Goal: Transaction & Acquisition: Obtain resource

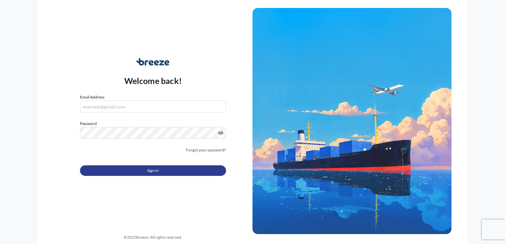
type input "[EMAIL_ADDRESS][DOMAIN_NAME]"
click at [143, 171] on button "Sign In" at bounding box center [153, 170] width 146 height 11
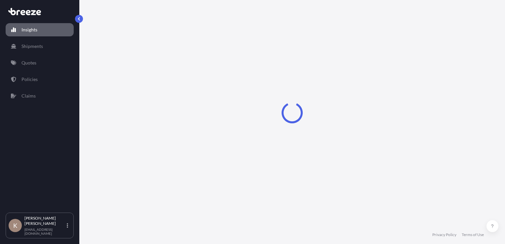
select select "2025"
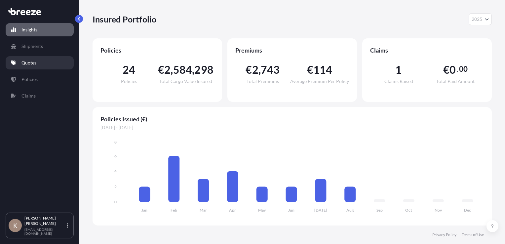
click at [32, 64] on p "Quotes" at bounding box center [28, 62] width 15 height 7
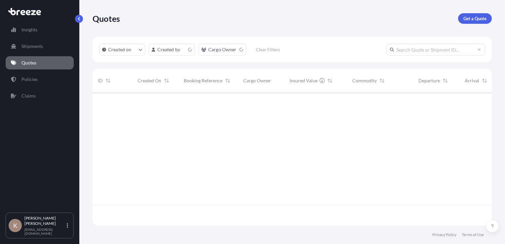
scroll to position [131, 394]
click at [32, 64] on p "Quotes" at bounding box center [28, 62] width 15 height 7
click at [175, 58] on div "Created on Created by Cargo Owner Clear Filters" at bounding box center [291, 49] width 399 height 25
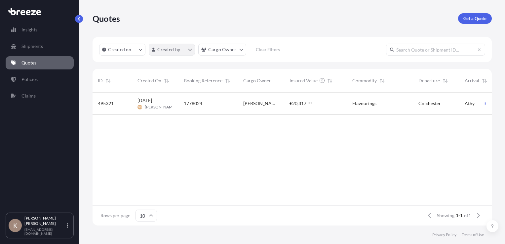
click at [175, 55] on html "Insights Shipments Quotes Policies Claims K [PERSON_NAME] [PERSON_NAME][EMAIL_A…" at bounding box center [252, 122] width 505 height 244
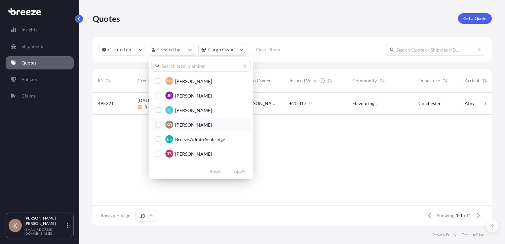
click at [175, 129] on button "KO [PERSON_NAME]" at bounding box center [200, 124] width 99 height 13
click at [175, 164] on html "Insights Shipments Quotes Policies Claims K [PERSON_NAME] [PERSON_NAME][EMAIL_A…" at bounding box center [252, 122] width 505 height 244
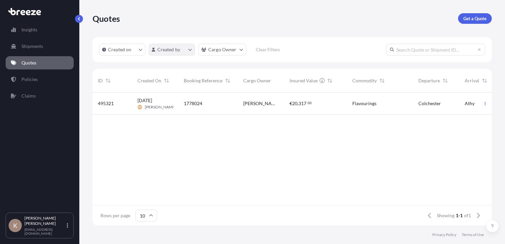
click at [175, 48] on html "Insights Shipments Quotes Policies Claims K [PERSON_NAME] [PERSON_NAME][EMAIL_A…" at bounding box center [252, 122] width 505 height 244
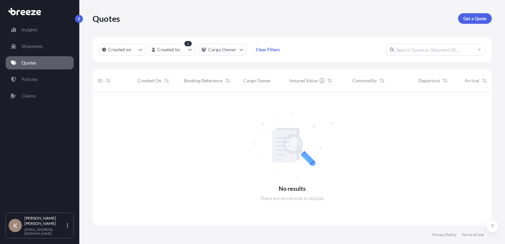
scroll to position [152, 394]
click at [33, 78] on p "Policies" at bounding box center [29, 79] width 16 height 7
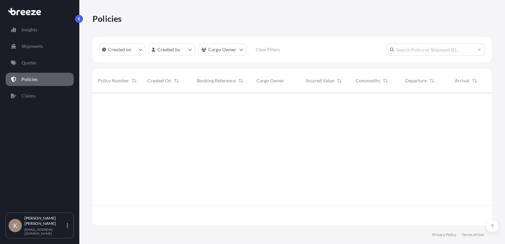
scroll to position [131, 394]
click at [175, 51] on html "Insights Shipments Quotes Policies Claims K [PERSON_NAME] [PERSON_NAME][EMAIL_A…" at bounding box center [252, 122] width 505 height 244
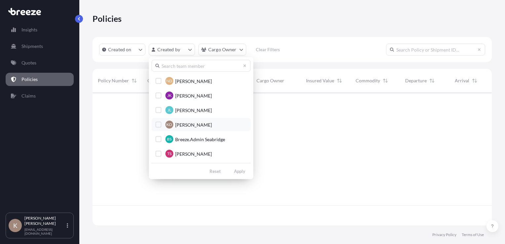
click at [175, 126] on span "[PERSON_NAME]" at bounding box center [193, 124] width 37 height 7
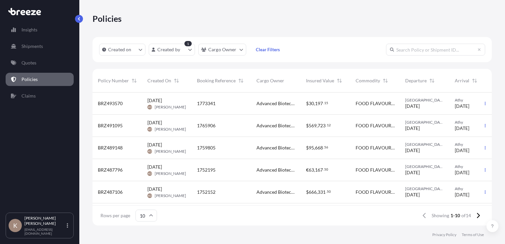
click at [175, 106] on span "Advanced Biotech Europe GmbH" at bounding box center [275, 103] width 39 height 7
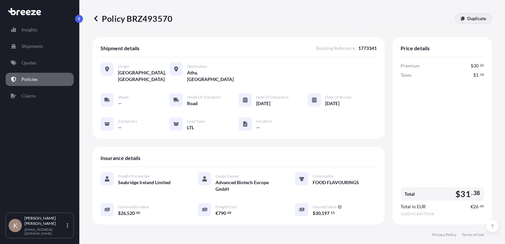
click at [175, 18] on p "Duplicate" at bounding box center [476, 18] width 19 height 7
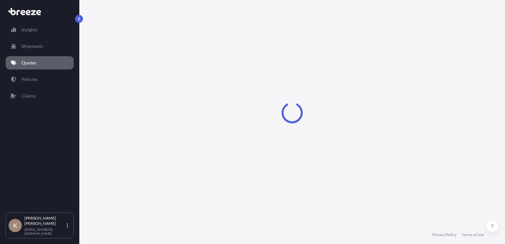
select select "Road"
select select "1"
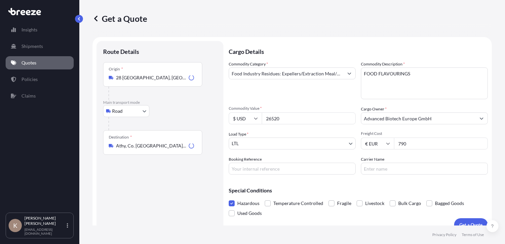
scroll to position [10, 0]
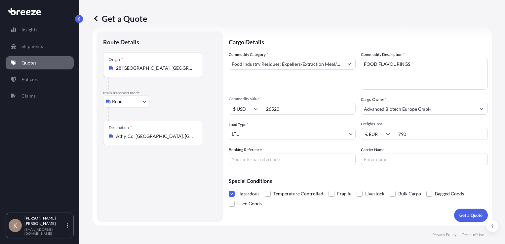
click at [175, 109] on input "26520" at bounding box center [309, 109] width 94 height 12
type input "120360"
click at [175, 135] on input "790" at bounding box center [441, 134] width 94 height 12
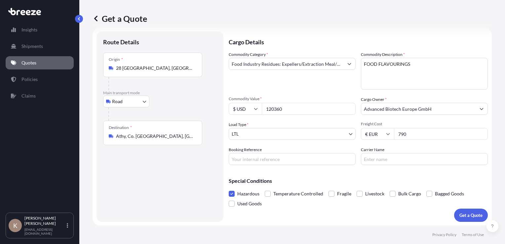
click at [175, 135] on input "790" at bounding box center [441, 134] width 94 height 12
type input "3750"
click at [175, 160] on input "Booking Reference" at bounding box center [292, 159] width 127 height 12
click at [175, 122] on span "Freight Cost" at bounding box center [424, 123] width 127 height 5
click at [175, 128] on input "3750" at bounding box center [441, 134] width 94 height 12
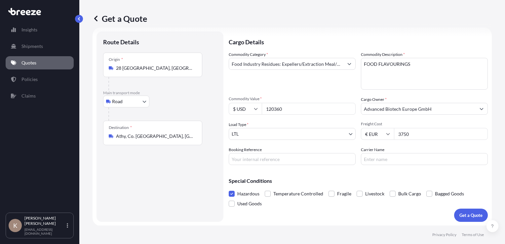
click at [175, 159] on input "Booking Reference" at bounding box center [292, 159] width 127 height 12
type input "1781556"
click at [175, 185] on p "Get a Quote" at bounding box center [470, 215] width 23 height 7
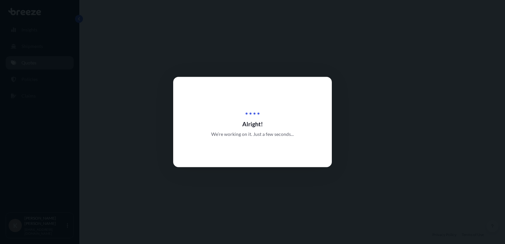
select select "Road"
select select "1"
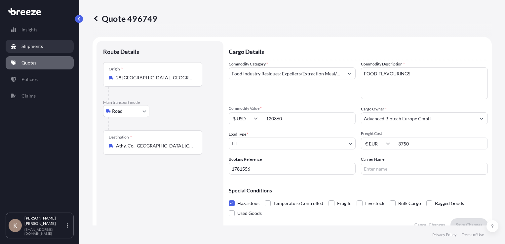
click at [33, 45] on p "Shipments" at bounding box center [31, 46] width 21 height 7
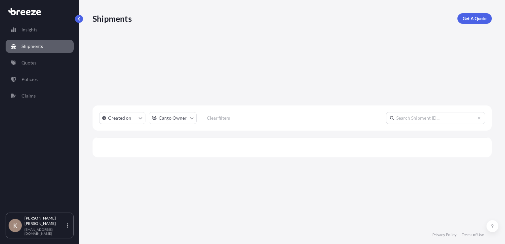
scroll to position [152, 394]
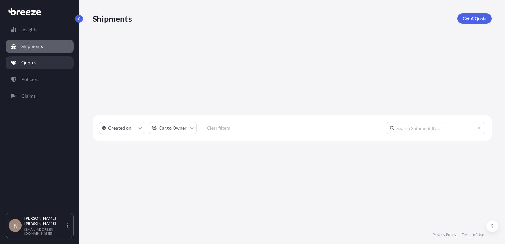
click at [32, 63] on p "Quotes" at bounding box center [28, 62] width 15 height 7
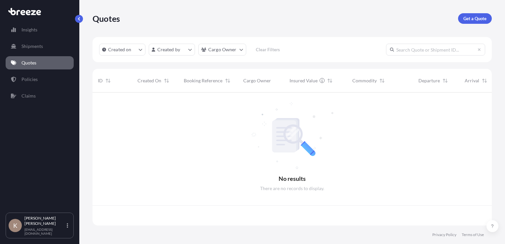
scroll to position [131, 394]
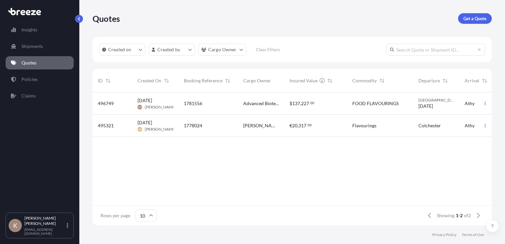
click at [73, 69] on div "Insights Shipments Quotes Policies Claims" at bounding box center [40, 114] width 68 height 195
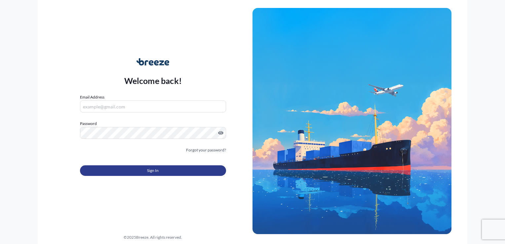
type input "[EMAIL_ADDRESS][DOMAIN_NAME]"
click at [149, 168] on span "Sign In" at bounding box center [153, 170] width 12 height 7
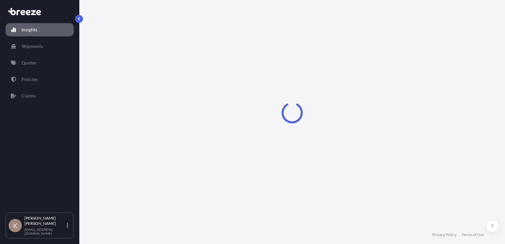
select select "2025"
